Goal: Transaction & Acquisition: Subscribe to service/newsletter

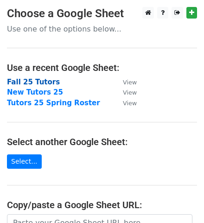
click at [42, 83] on strong "Fall 25 Tutors" at bounding box center [33, 82] width 53 height 8
click at [47, 82] on strong "Fall 25 Tutors" at bounding box center [33, 82] width 53 height 8
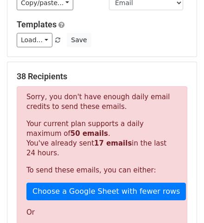
scroll to position [132, 0]
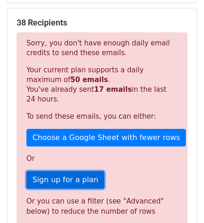
click at [77, 178] on link "Sign up for a plan" at bounding box center [65, 180] width 78 height 18
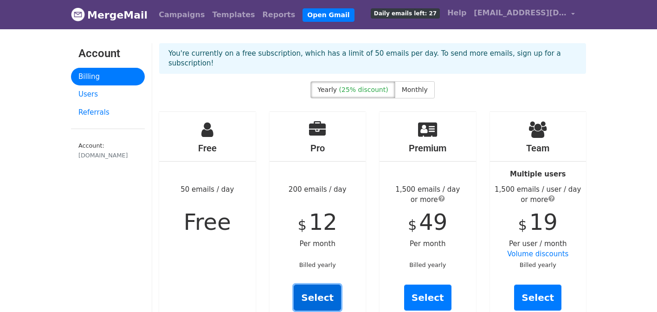
click at [315, 285] on link "Select" at bounding box center [317, 297] width 47 height 26
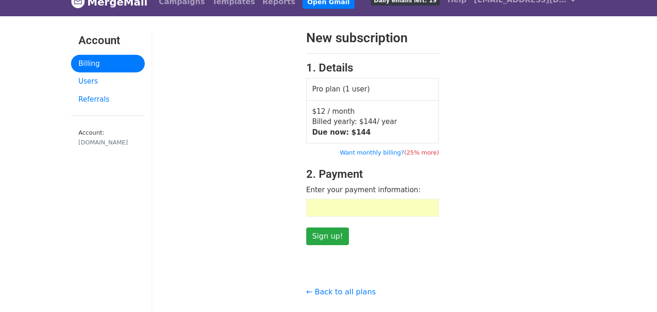
scroll to position [31, 0]
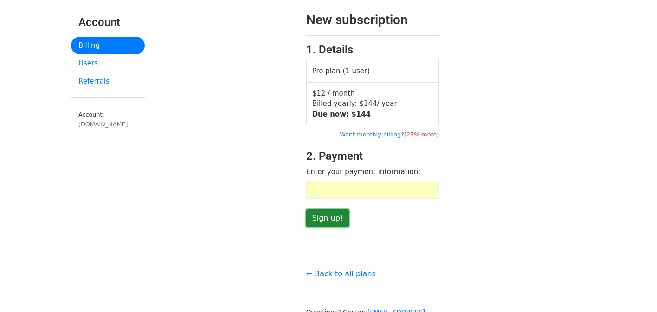
click at [332, 215] on input "Sign up!" at bounding box center [327, 218] width 43 height 18
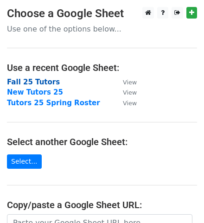
click at [13, 82] on strong "Fall 25 Tutors" at bounding box center [33, 82] width 53 height 8
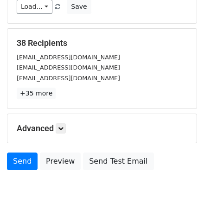
scroll to position [108, 0]
